Goal: Information Seeking & Learning: Learn about a topic

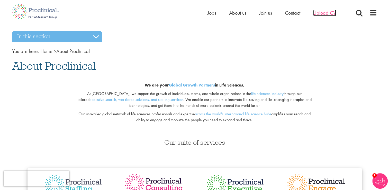
click at [321, 15] on span "Upload CV" at bounding box center [324, 13] width 23 height 7
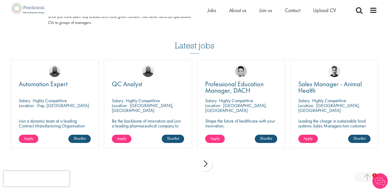
scroll to position [332, 0]
click at [158, 116] on div "QC Analyst Salary Highly Competitive Location: Neuchâtel, Switzerland Be the ba…" at bounding box center [148, 104] width 88 height 88
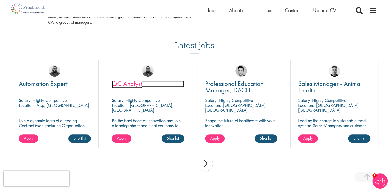
click at [129, 85] on span "QC Analyst" at bounding box center [127, 83] width 30 height 9
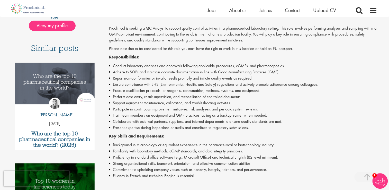
scroll to position [122, 0]
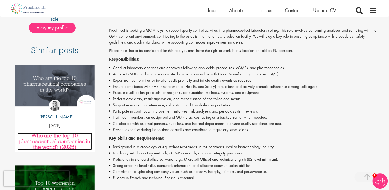
click at [49, 138] on h3 "Who are the top 10 pharmaceutical companies in the world? (2025)" at bounding box center [54, 141] width 75 height 17
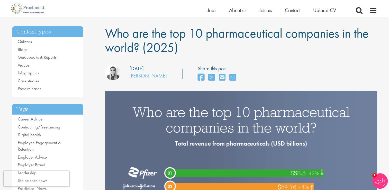
scroll to position [16, 0]
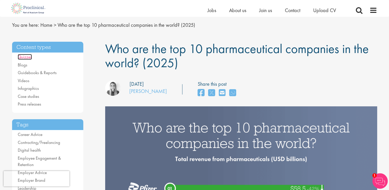
click at [26, 58] on link "Quizzes" at bounding box center [25, 57] width 14 height 6
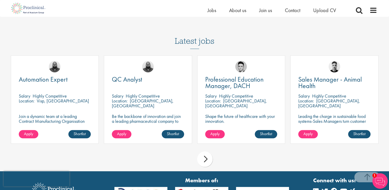
scroll to position [245, 0]
click at [205, 155] on div "next" at bounding box center [204, 158] width 15 height 15
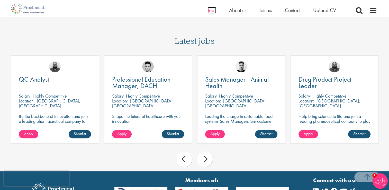
click at [210, 13] on span "Jobs" at bounding box center [211, 10] width 9 height 7
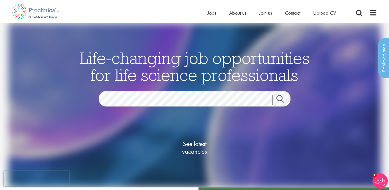
click at [281, 99] on link "Search" at bounding box center [283, 100] width 22 height 10
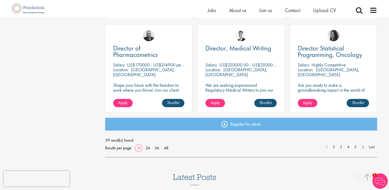
scroll to position [372, 0]
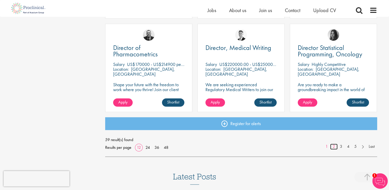
click at [333, 146] on link "2" at bounding box center [333, 146] width 7 height 6
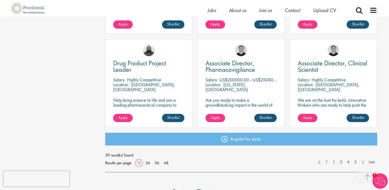
scroll to position [357, 0]
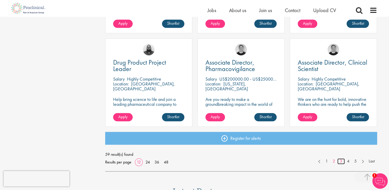
click at [340, 161] on link "3" at bounding box center [340, 161] width 7 height 6
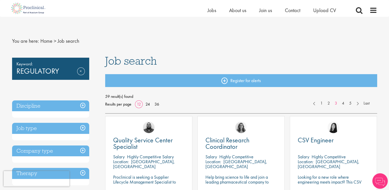
scroll to position [42, 0]
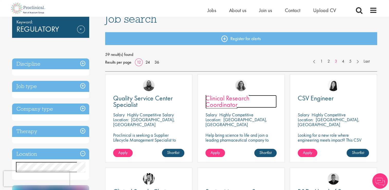
click at [218, 104] on span "Clinical Research Coordinator" at bounding box center [227, 101] width 44 height 15
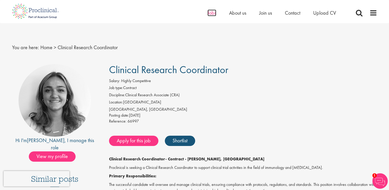
click at [211, 13] on span "Jobs" at bounding box center [211, 13] width 9 height 7
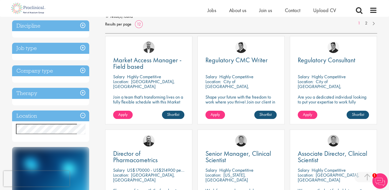
scroll to position [82, 0]
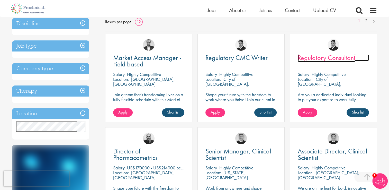
click at [309, 59] on span "Regulatory Consultant" at bounding box center [327, 57] width 58 height 9
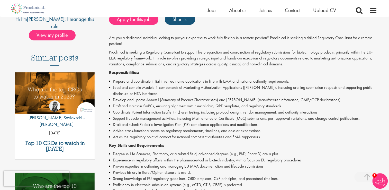
scroll to position [115, 0]
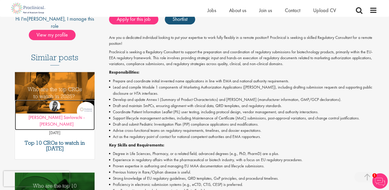
click at [50, 120] on p "by Theodora Savlovschi - Wicks" at bounding box center [55, 120] width 80 height 13
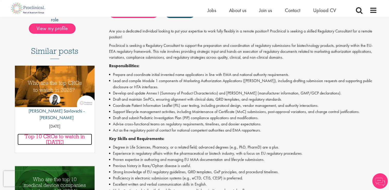
click at [49, 133] on h3 "Top 10 CROs to watch in [DATE]" at bounding box center [54, 138] width 75 height 11
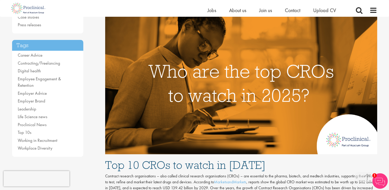
scroll to position [95, 0]
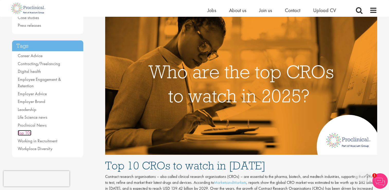
click at [24, 130] on link "Top 10s" at bounding box center [25, 133] width 14 height 6
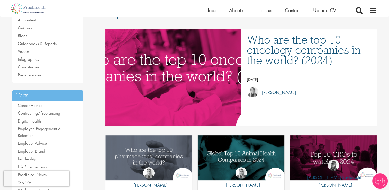
scroll to position [48, 0]
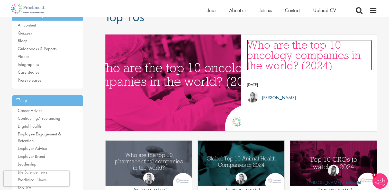
click at [288, 61] on h3 "Who are the top 10 oncology companies in the world? (2024)" at bounding box center [309, 55] width 125 height 31
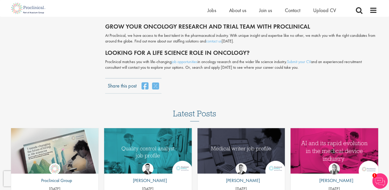
scroll to position [1034, 0]
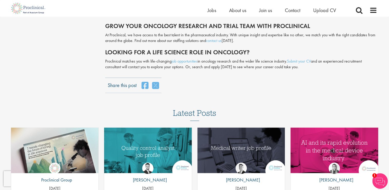
click at [224, 143] on div "Medical writer job profile by George Watson 01 Jul 25" at bounding box center [241, 170] width 88 height 87
click at [236, 176] on p "by George Watson" at bounding box center [241, 179] width 38 height 7
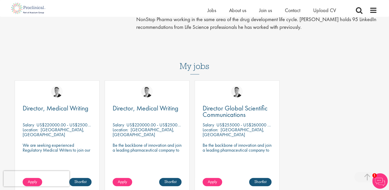
scroll to position [166, 0]
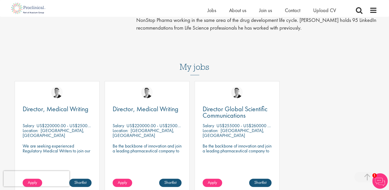
click at [379, 180] on img at bounding box center [379, 180] width 15 height 15
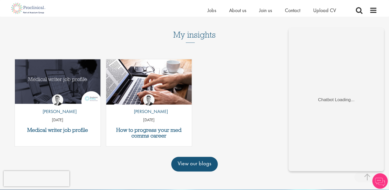
scroll to position [361, 0]
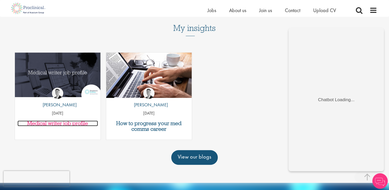
click at [62, 123] on h3 "Medical writer job profile" at bounding box center [57, 123] width 80 height 6
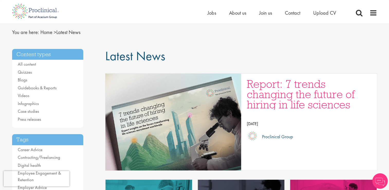
scroll to position [15, 0]
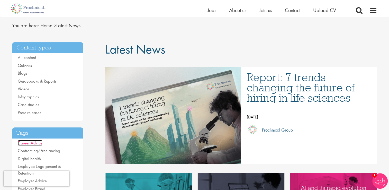
click at [34, 142] on link "Career Advice" at bounding box center [30, 143] width 25 height 6
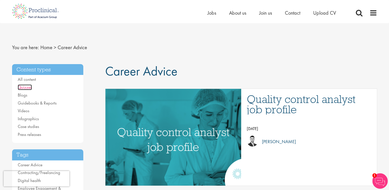
click at [27, 88] on link "Quizzes" at bounding box center [25, 87] width 14 height 6
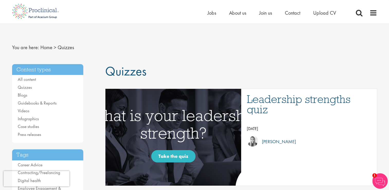
click at [167, 155] on img "Link to a post" at bounding box center [173, 137] width 223 height 116
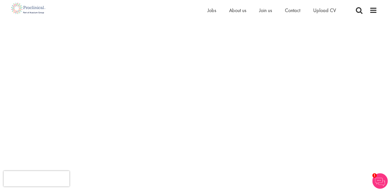
scroll to position [58, 0]
click at [320, 13] on span "Upload CV" at bounding box center [324, 10] width 23 height 7
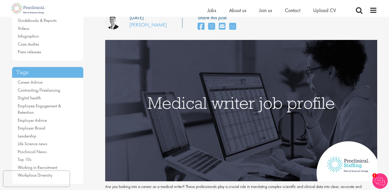
scroll to position [77, 0]
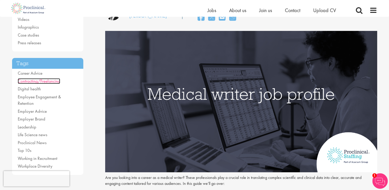
click at [47, 82] on link "Contracting/Freelancing" at bounding box center [39, 81] width 42 height 6
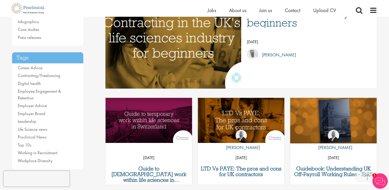
scroll to position [103, 0]
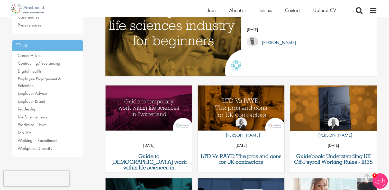
click at [34, 52] on li "Career Advice" at bounding box center [48, 55] width 60 height 7
click at [34, 56] on link "Career Advice" at bounding box center [30, 55] width 25 height 6
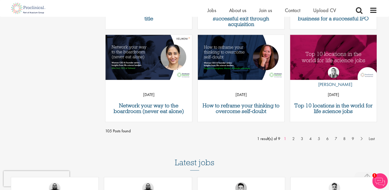
scroll to position [463, 0]
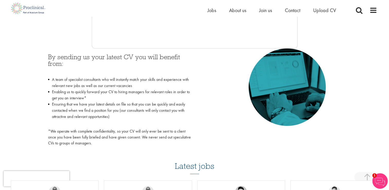
scroll to position [195, 0]
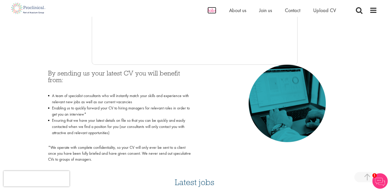
click at [213, 11] on span "Jobs" at bounding box center [211, 10] width 9 height 7
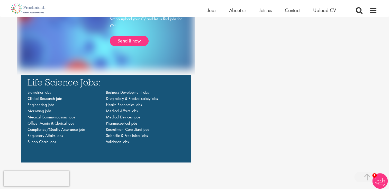
scroll to position [359, 0]
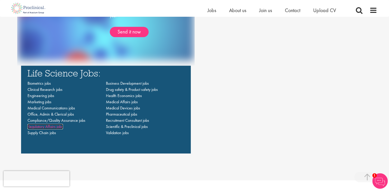
click at [50, 127] on span "Regulatory Affairs jobs" at bounding box center [44, 126] width 35 height 5
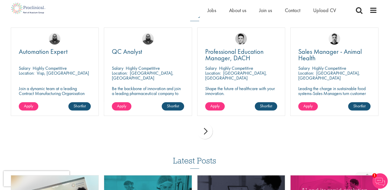
scroll to position [134, 0]
click at [135, 53] on span "QC Analyst" at bounding box center [127, 51] width 30 height 9
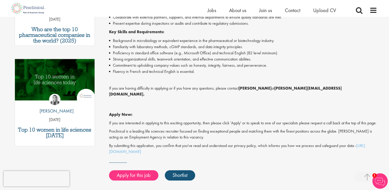
scroll to position [229, 0]
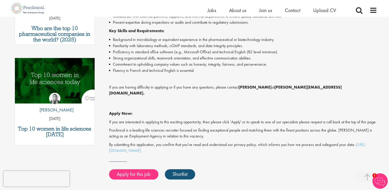
click at [58, 72] on img "Link to a post" at bounding box center [55, 79] width 96 height 50
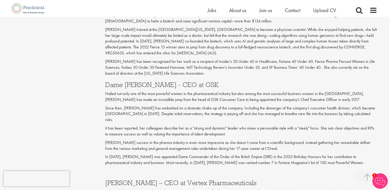
scroll to position [639, 0]
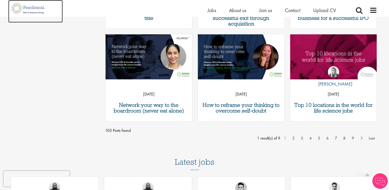
click at [18, 11] on img at bounding box center [28, 8] width 40 height 17
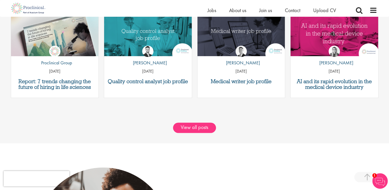
scroll to position [654, 0]
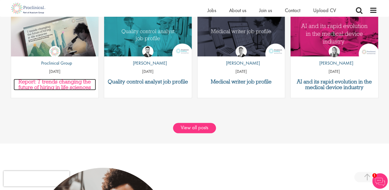
click at [58, 86] on h3 "Report: 7 trends changing the future of hiring in life sciences" at bounding box center [55, 84] width 82 height 11
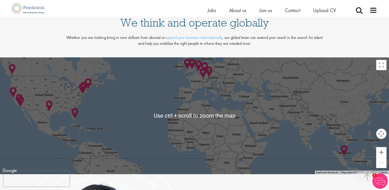
scroll to position [1058, 0]
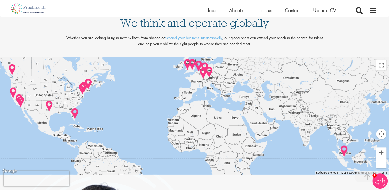
click at [180, 118] on div at bounding box center [194, 116] width 389 height 117
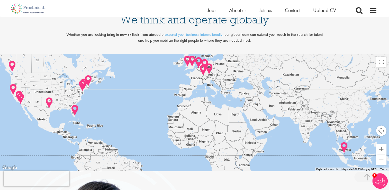
click at [223, 107] on div at bounding box center [194, 112] width 389 height 117
click at [88, 89] on div at bounding box center [194, 112] width 389 height 117
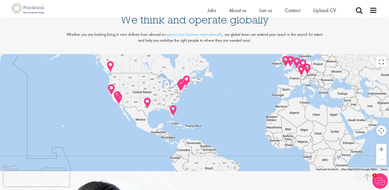
click at [378, 61] on button "Toggle fullscreen view" at bounding box center [381, 62] width 10 height 10
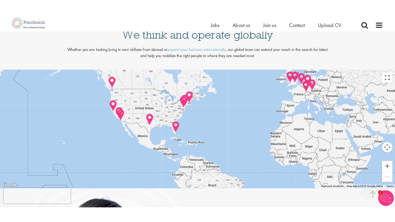
scroll to position [1094, 0]
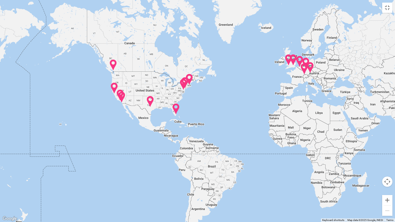
click at [389, 116] on div at bounding box center [197, 111] width 395 height 222
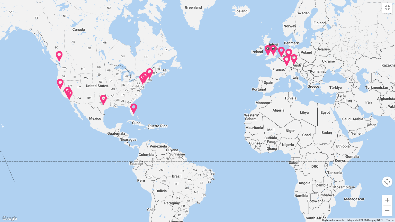
click at [389, 116] on div at bounding box center [197, 111] width 395 height 222
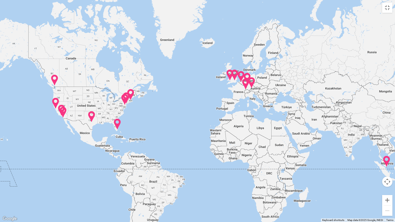
click at [234, 78] on img at bounding box center [235, 75] width 8 height 12
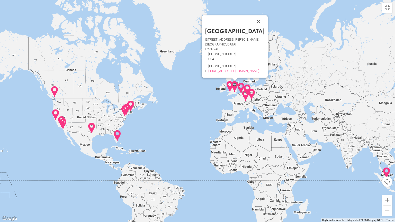
click at [200, 91] on div "London [STREET_ADDRESS][PERSON_NAME] T. [PHONE_NUMBER] T. [PHONE_NUMBER] E. [EM…" at bounding box center [197, 111] width 395 height 222
click at [192, 92] on div "London [STREET_ADDRESS][PERSON_NAME] T. [PHONE_NUMBER] T. [PHONE_NUMBER] E. [EM…" at bounding box center [197, 111] width 395 height 222
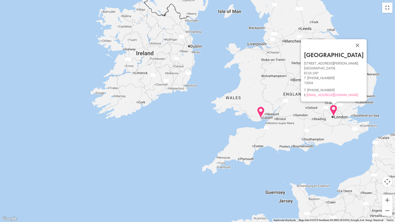
click at [240, 142] on div "London [STREET_ADDRESS][PERSON_NAME] T. [PHONE_NUMBER] T. [PHONE_NUMBER] E. [EM…" at bounding box center [197, 111] width 395 height 222
click at [351, 46] on button "Close" at bounding box center [357, 45] width 12 height 12
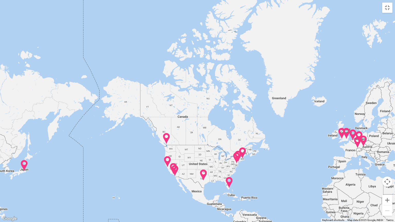
click at [224, 130] on div "To navigate, press the arrow keys." at bounding box center [197, 111] width 395 height 222
click at [389, 9] on div "To navigate, press the arrow keys." at bounding box center [197, 111] width 395 height 222
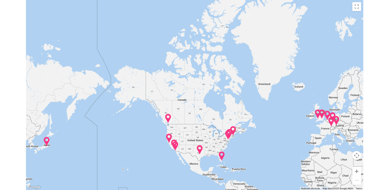
scroll to position [1061, 0]
